Goal: Information Seeking & Learning: Learn about a topic

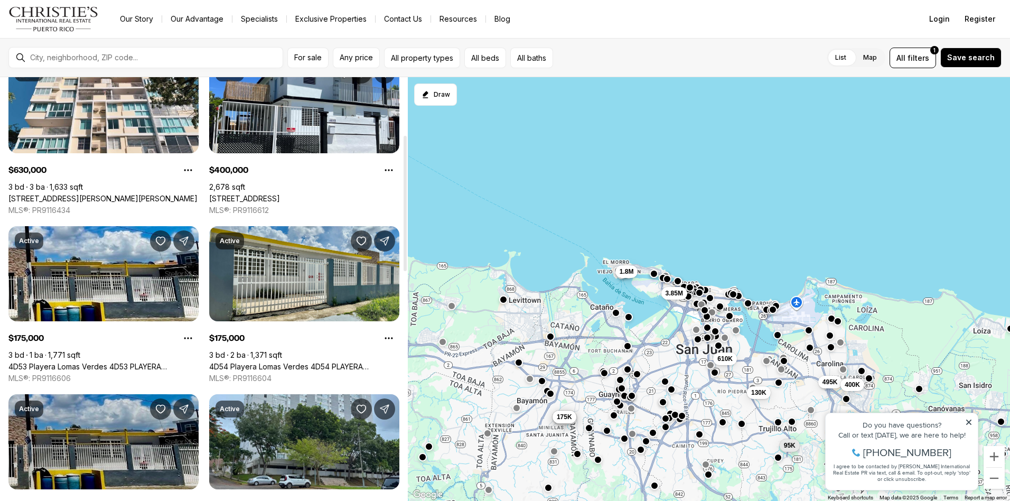
scroll to position [54, 0]
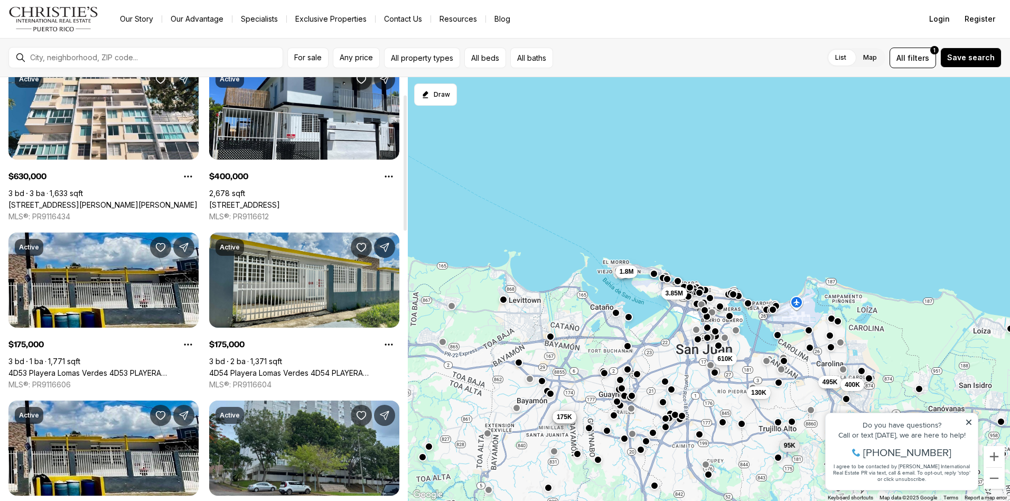
click at [145, 69] on div "For sale Any price All property types All beds All baths List Map List Map All …" at bounding box center [505, 57] width 1010 height 39
click at [145, 62] on div at bounding box center [154, 57] width 257 height 17
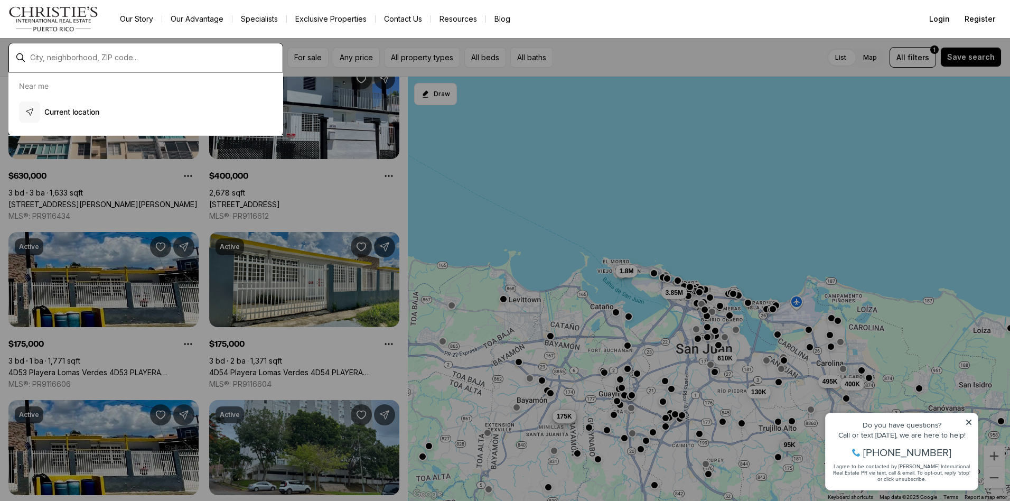
click at [140, 53] on input "text" at bounding box center [154, 57] width 248 height 8
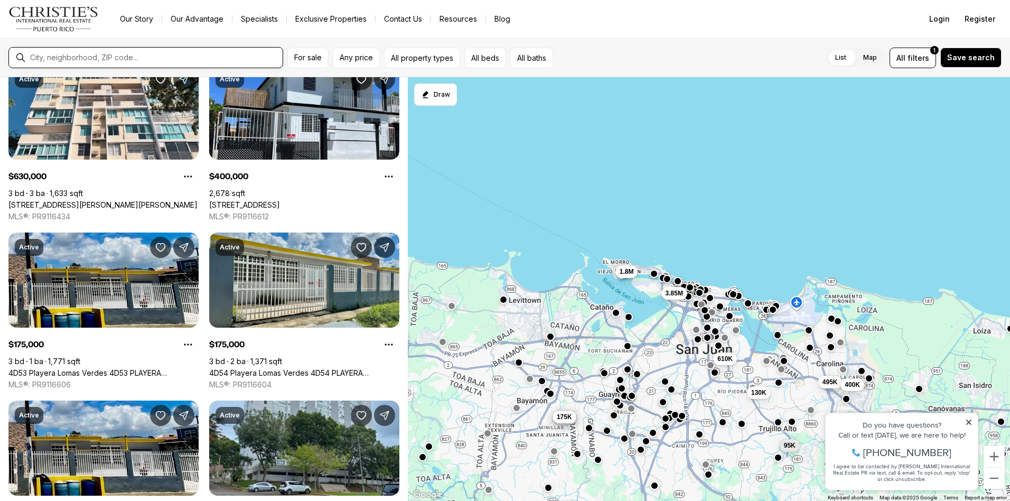
type input "*"
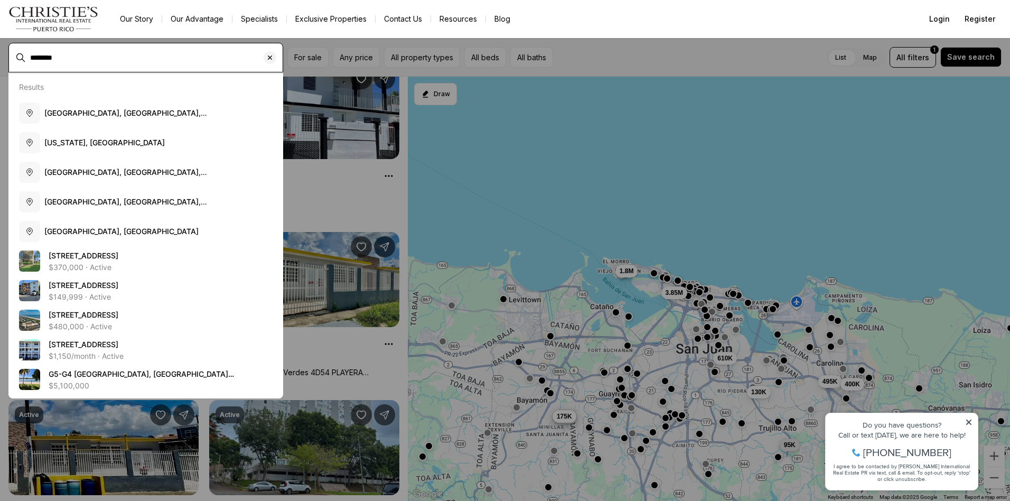
type input "********"
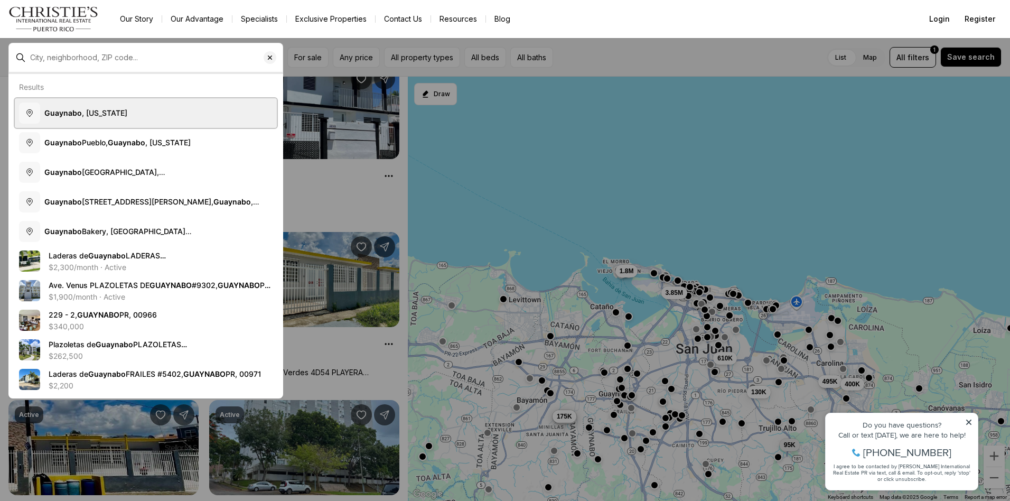
click at [133, 110] on button "Guaynabo , Puerto Rico" at bounding box center [146, 113] width 262 height 30
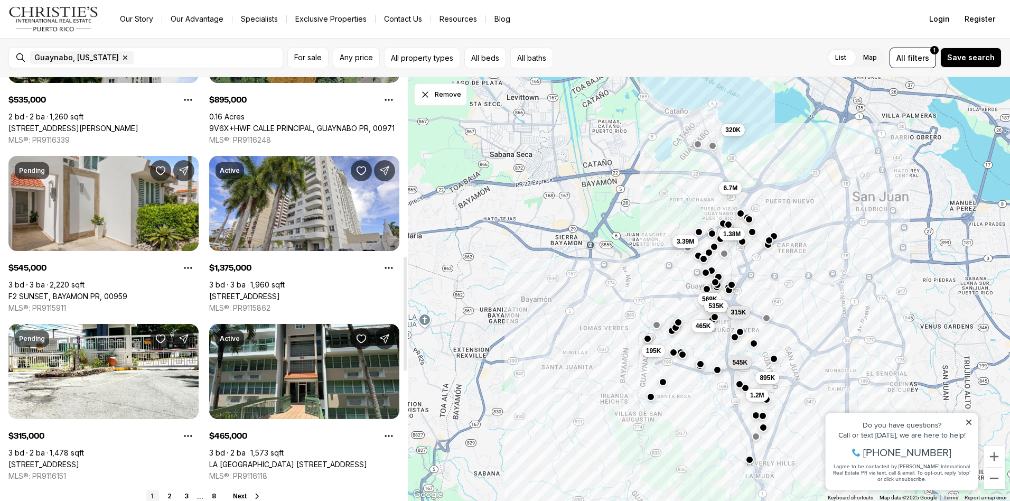
scroll to position [634, 0]
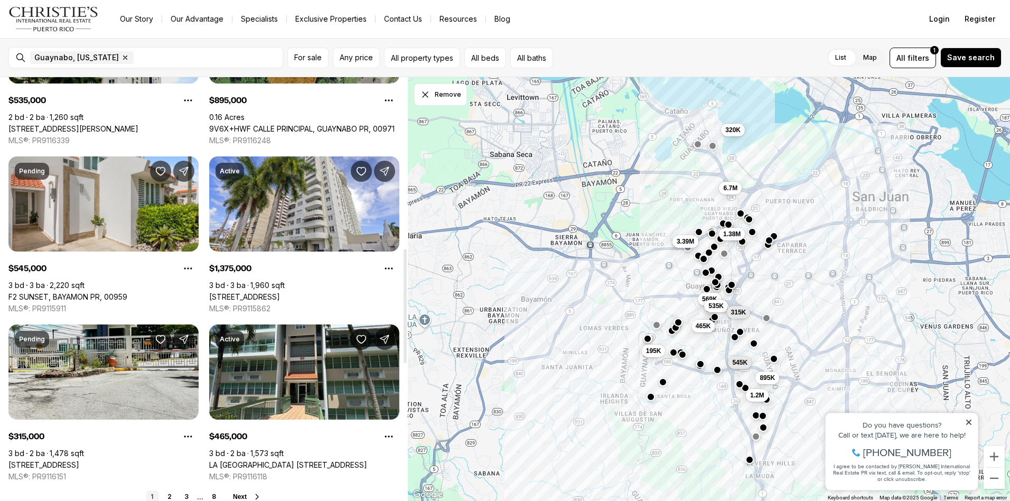
click at [79, 460] on link "8 833 RD #7G, GUAYNABO PR, 00969" at bounding box center [43, 465] width 71 height 10
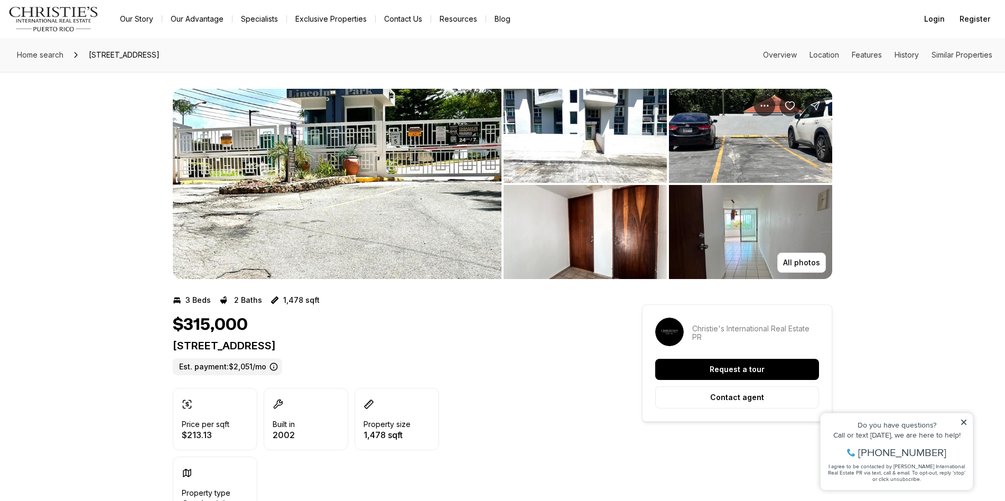
click at [706, 116] on img "View image gallery" at bounding box center [750, 136] width 163 height 94
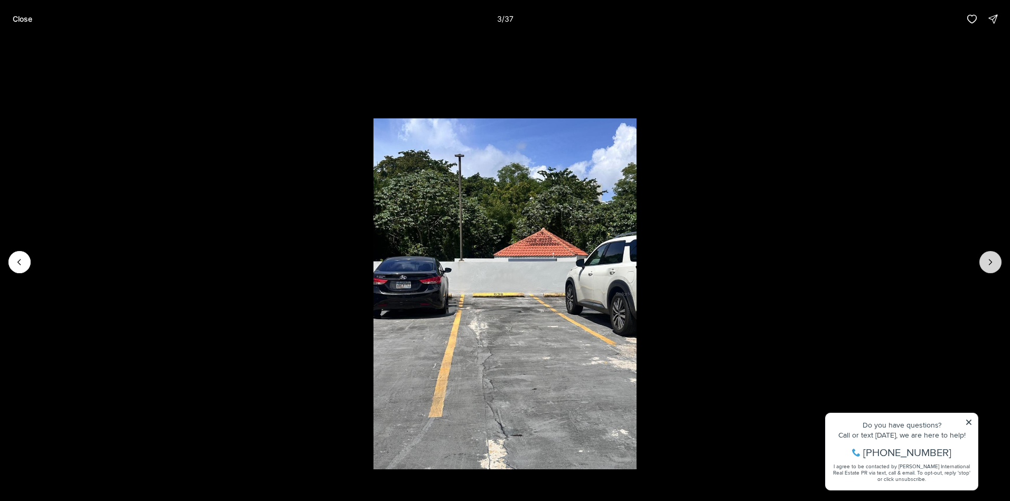
click at [999, 258] on button "Next slide" at bounding box center [991, 262] width 22 height 22
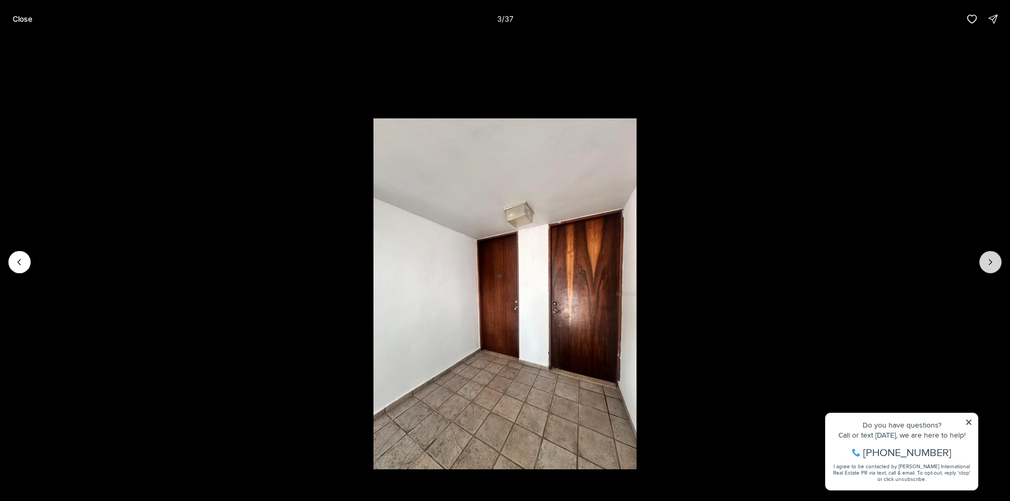
click at [999, 258] on button "Next slide" at bounding box center [991, 262] width 22 height 22
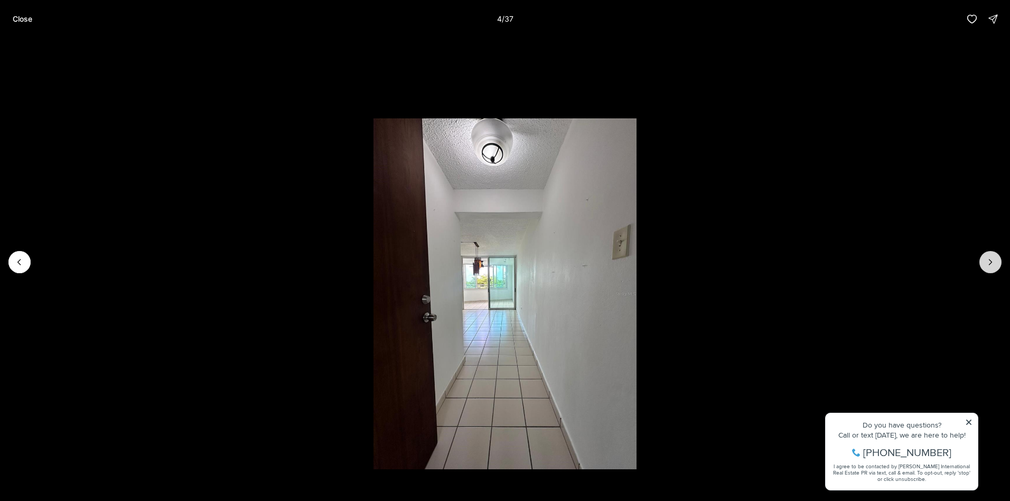
click at [997, 258] on button "Next slide" at bounding box center [991, 262] width 22 height 22
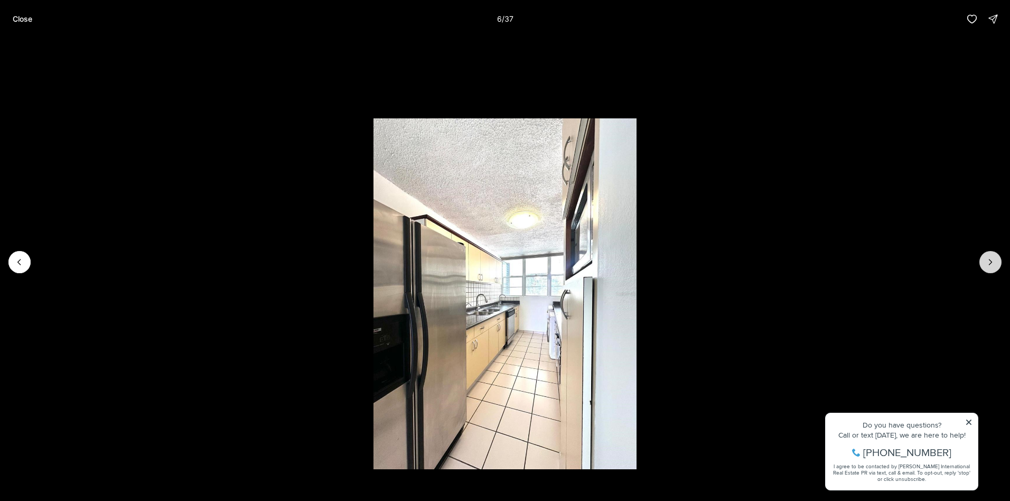
click at [996, 258] on button "Next slide" at bounding box center [991, 262] width 22 height 22
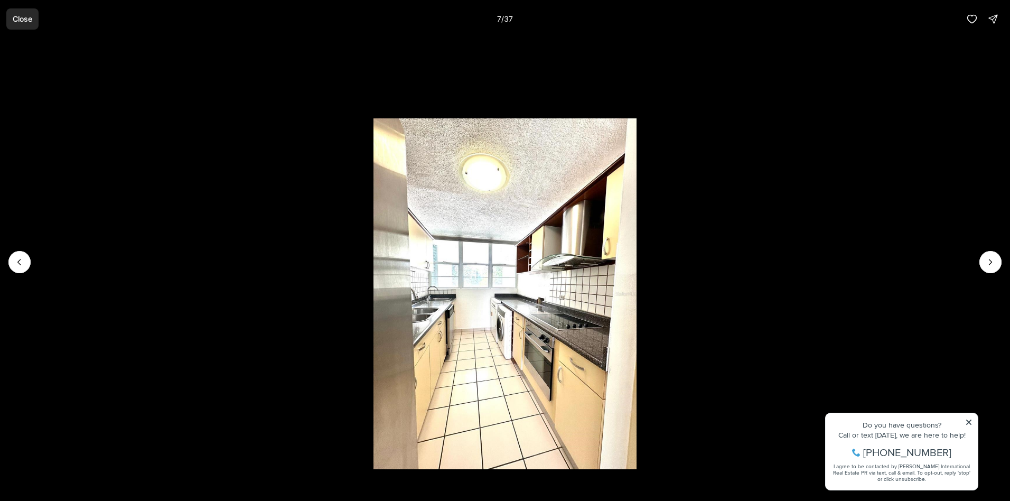
click at [18, 24] on button "Close" at bounding box center [22, 18] width 32 height 21
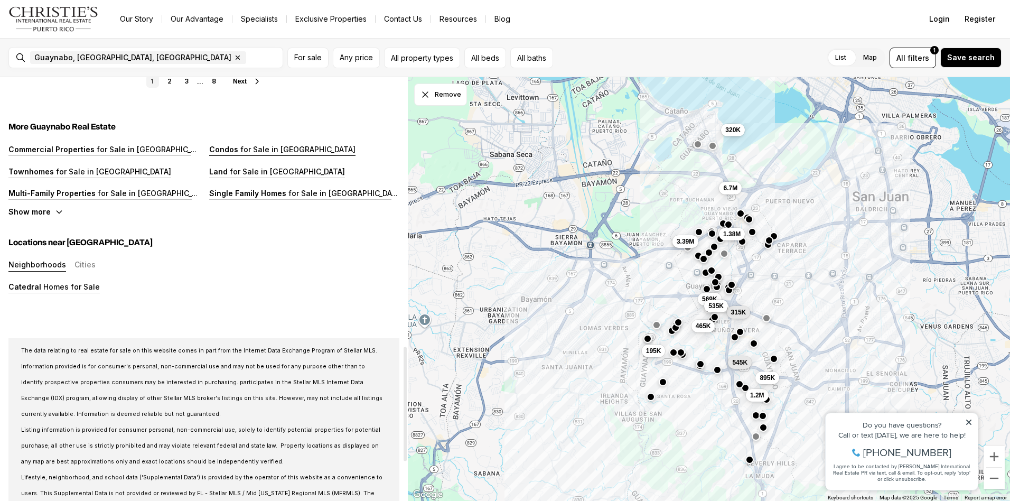
scroll to position [983, 0]
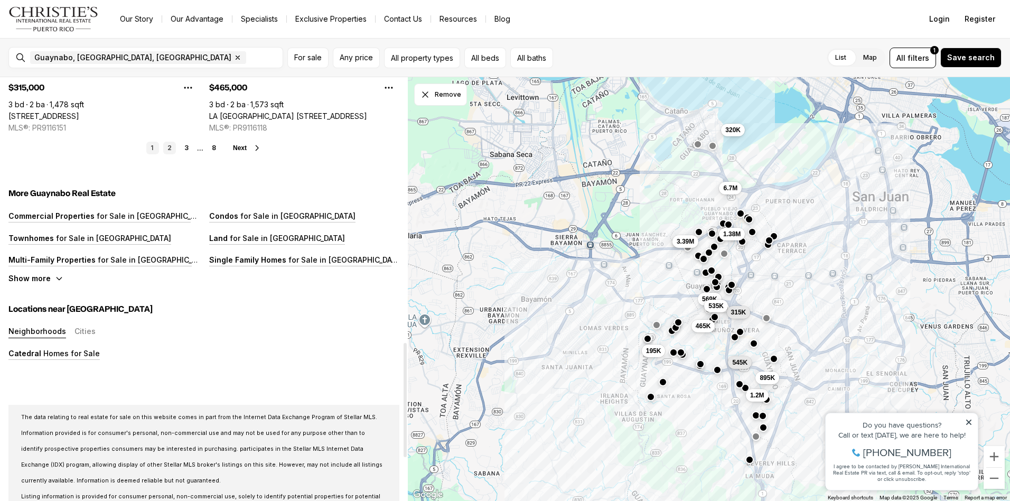
click at [175, 147] on link "2" at bounding box center [169, 148] width 13 height 13
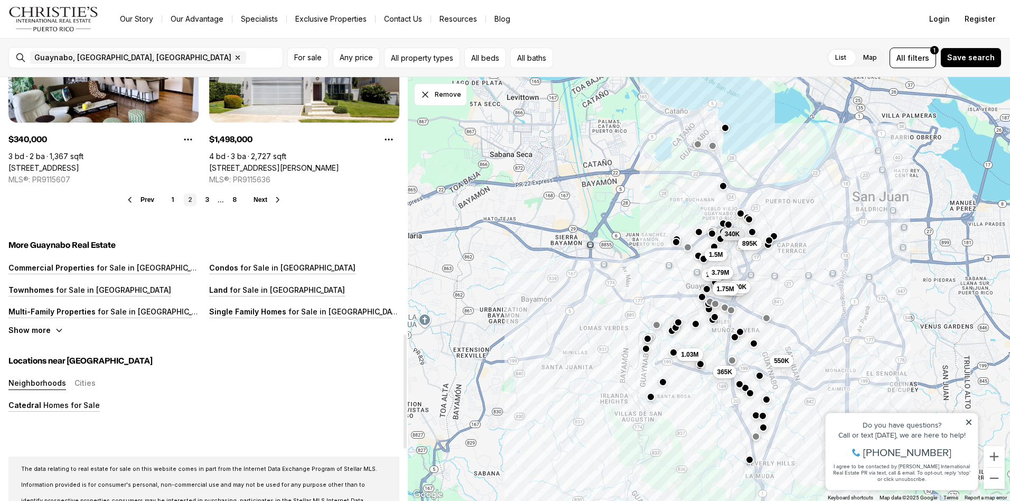
scroll to position [951, 0]
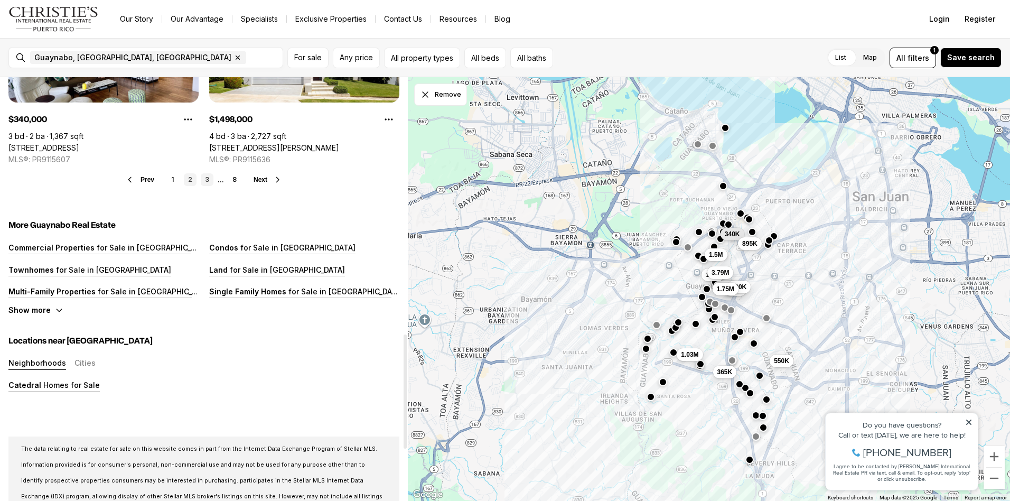
click at [212, 176] on link "3" at bounding box center [207, 179] width 13 height 13
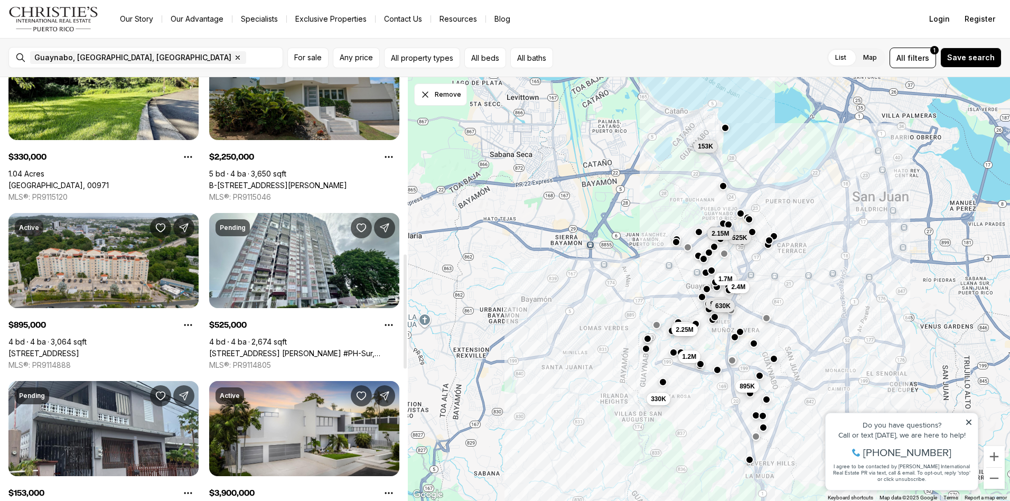
scroll to position [793, 0]
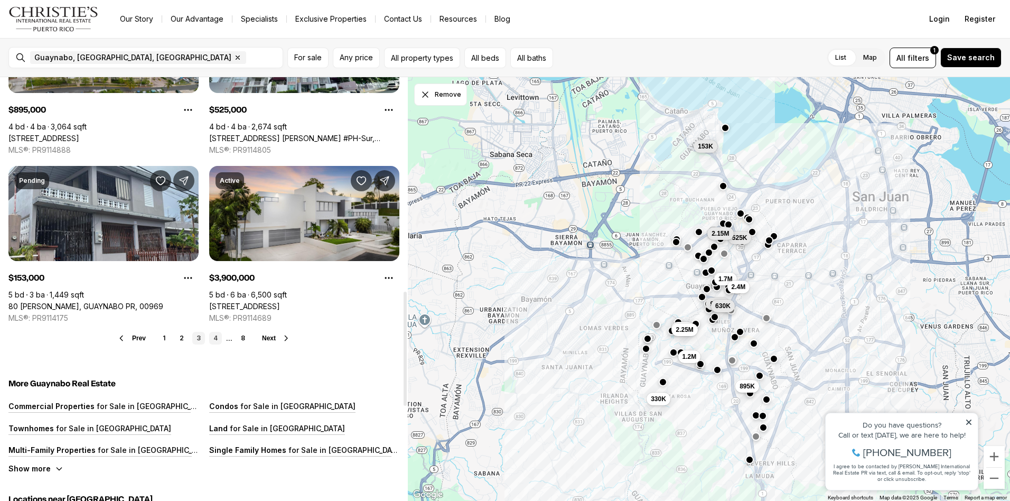
click at [218, 338] on link "4" at bounding box center [215, 338] width 13 height 13
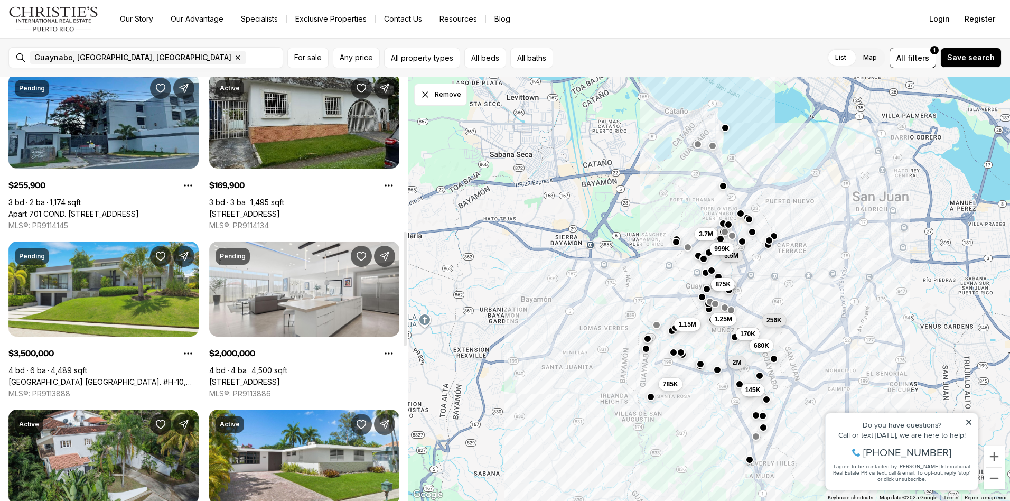
scroll to position [581, 0]
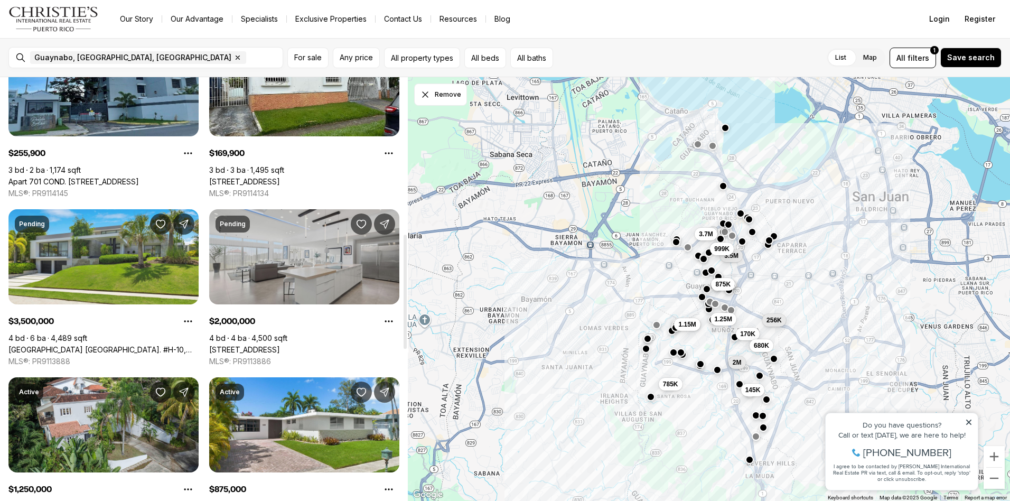
click at [280, 345] on link "[STREET_ADDRESS]" at bounding box center [244, 350] width 71 height 10
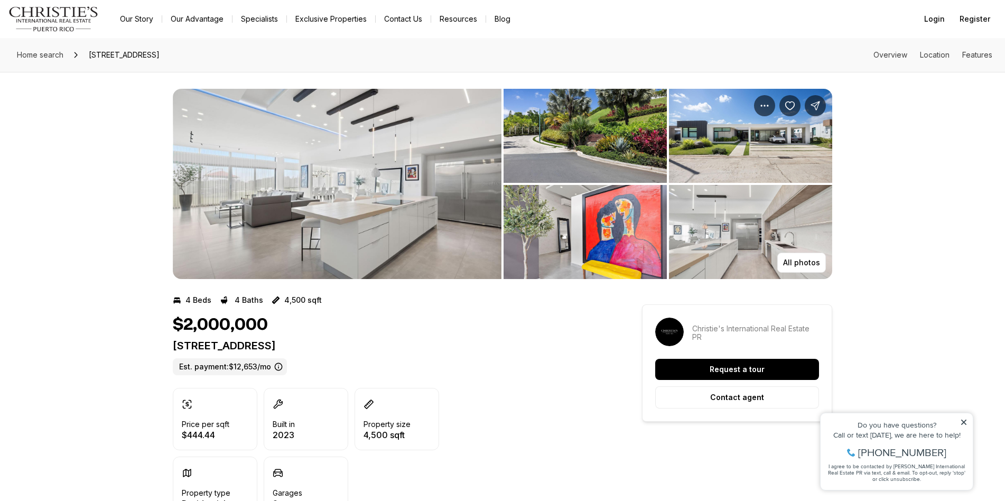
click at [718, 230] on img "View image gallery" at bounding box center [750, 232] width 163 height 94
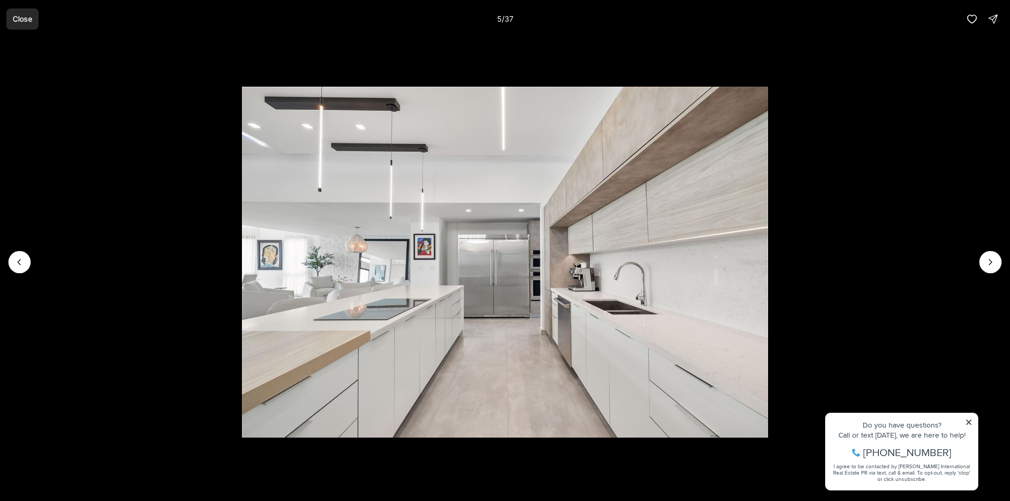
click at [31, 18] on p "Close" at bounding box center [23, 19] width 20 height 8
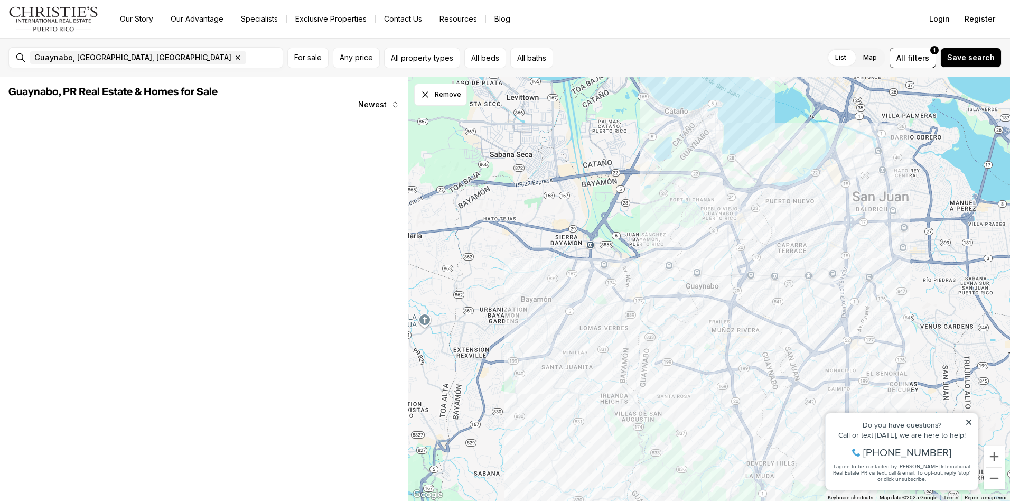
scroll to position [581, 0]
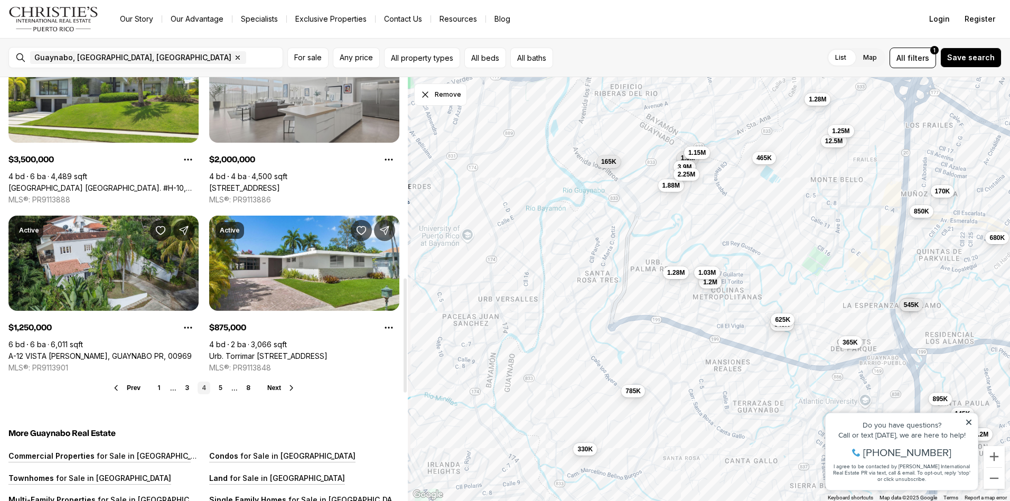
scroll to position [898, 0]
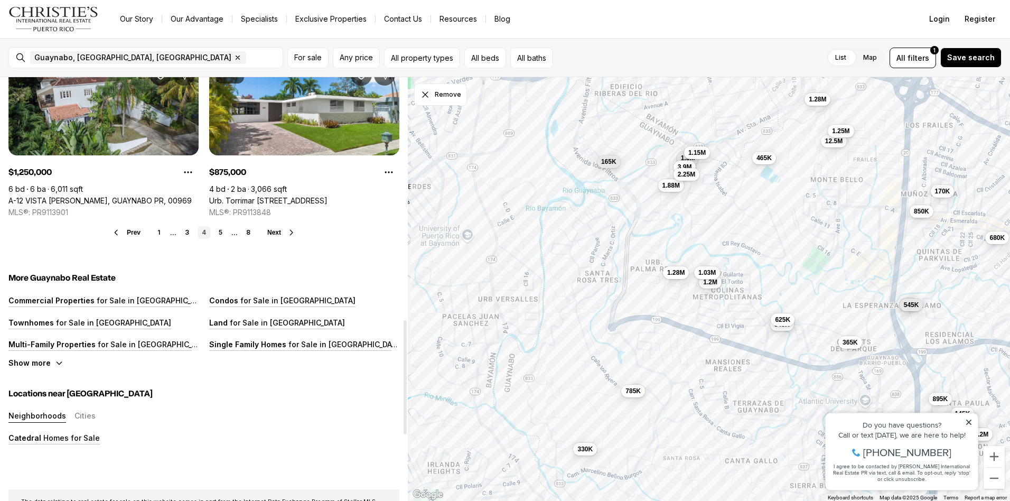
click at [229, 231] on ul "1 ... 3 4 5 ... 8" at bounding box center [203, 232] width 101 height 13
click at [229, 235] on ul "1 ... 3 4 5 ... 8" at bounding box center [203, 232] width 101 height 13
click at [226, 235] on link "5" at bounding box center [221, 232] width 13 height 13
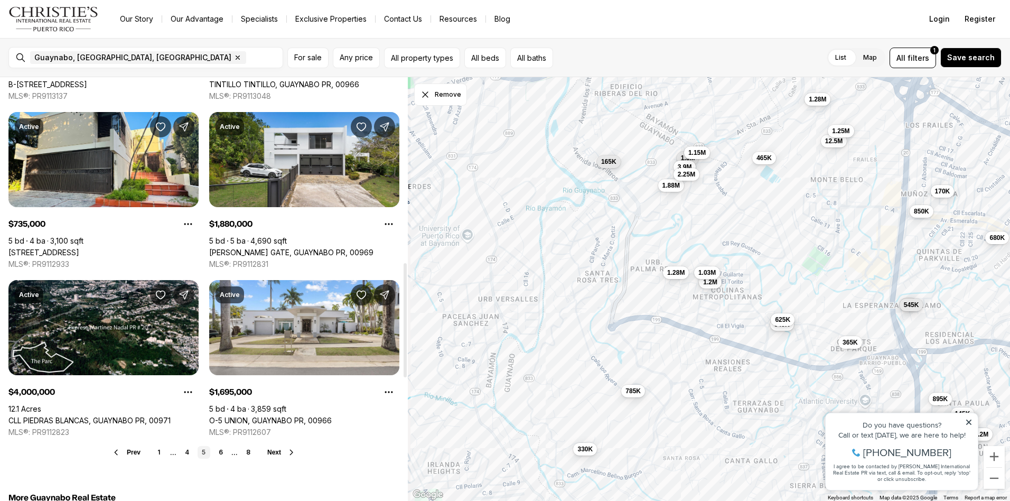
scroll to position [793, 0]
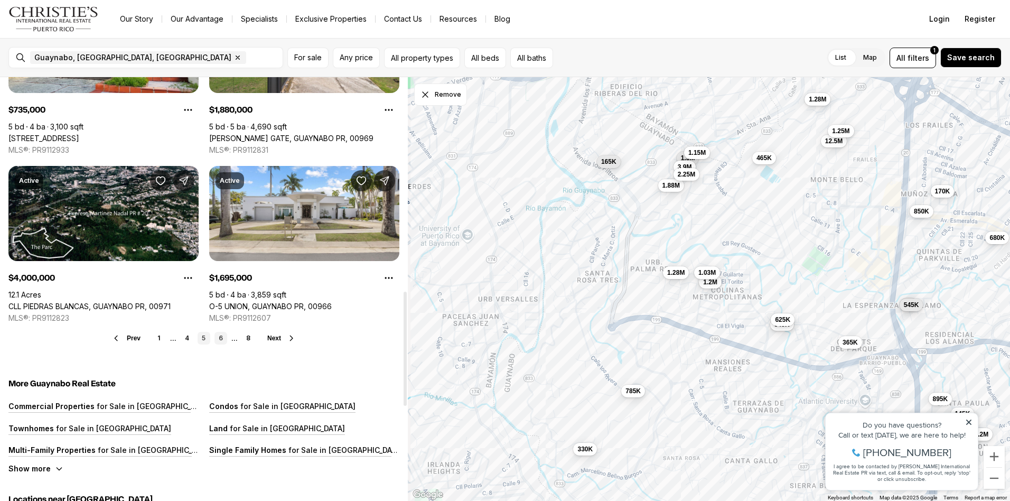
click at [222, 338] on link "6" at bounding box center [221, 338] width 13 height 13
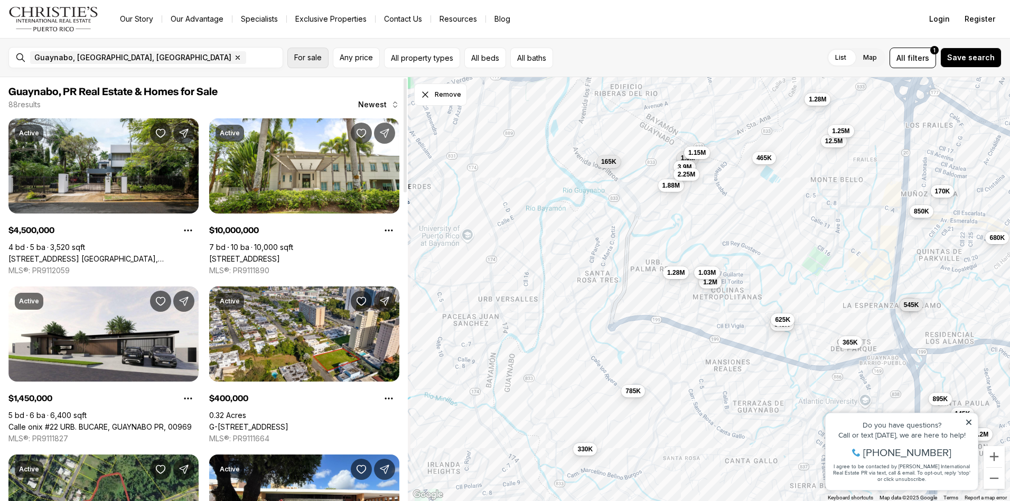
click at [302, 64] on button "For sale" at bounding box center [307, 58] width 41 height 21
click at [300, 60] on span "For sale" at bounding box center [307, 57] width 27 height 8
click at [636, 51] on div "List Map List Map All filters 1 Save search" at bounding box center [779, 58] width 444 height 21
